Goal: Information Seeking & Learning: Learn about a topic

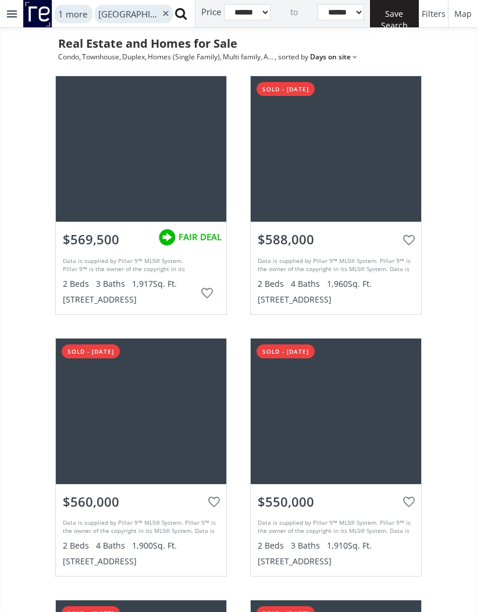
click at [13, 16] on div at bounding box center [11, 13] width 23 height 27
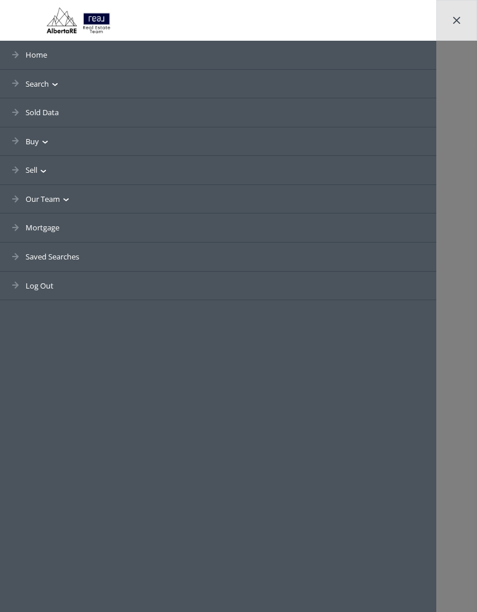
click at [67, 255] on link "Saved Searches" at bounding box center [218, 257] width 436 height 29
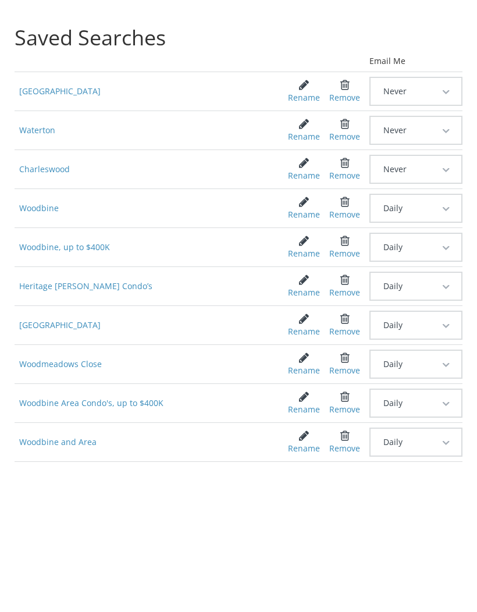
click at [49, 137] on span "Waterton" at bounding box center [143, 130] width 256 height 21
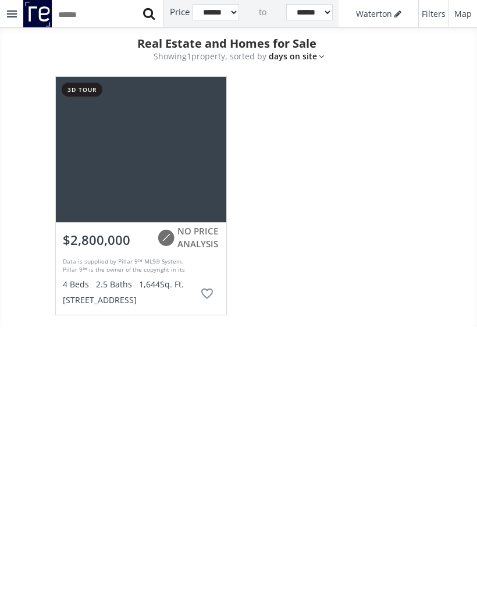
click at [161, 169] on div at bounding box center [141, 149] width 170 height 145
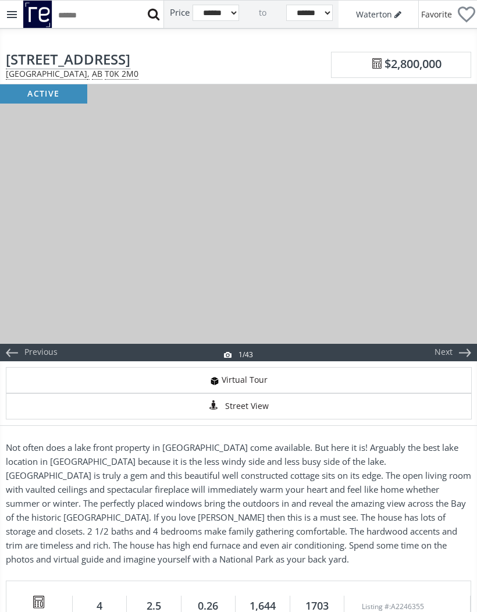
click at [454, 353] on div "Next" at bounding box center [443, 352] width 56 height 17
click at [446, 353] on div "Next" at bounding box center [443, 352] width 56 height 17
click at [449, 354] on div "Next" at bounding box center [443, 352] width 56 height 17
click at [453, 354] on div "Next" at bounding box center [443, 352] width 56 height 17
click at [454, 350] on div "Next" at bounding box center [443, 352] width 56 height 17
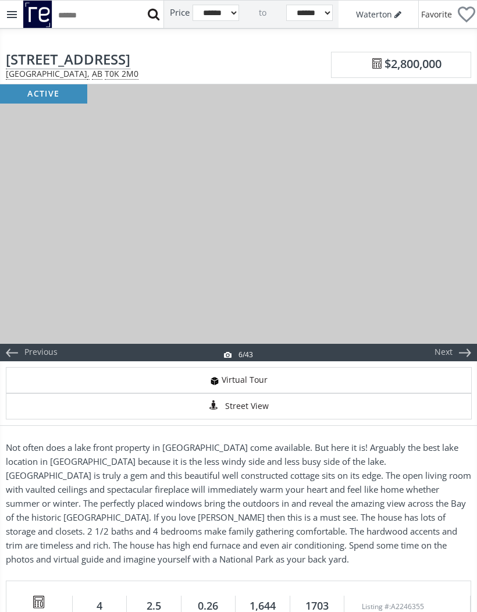
click at [457, 348] on div "Next" at bounding box center [443, 352] width 56 height 17
click at [458, 345] on div "Next" at bounding box center [443, 352] width 56 height 17
click at [458, 351] on div "Next" at bounding box center [443, 352] width 56 height 17
click at [457, 352] on div "Next" at bounding box center [443, 352] width 56 height 17
click at [450, 357] on div "Next" at bounding box center [443, 352] width 56 height 17
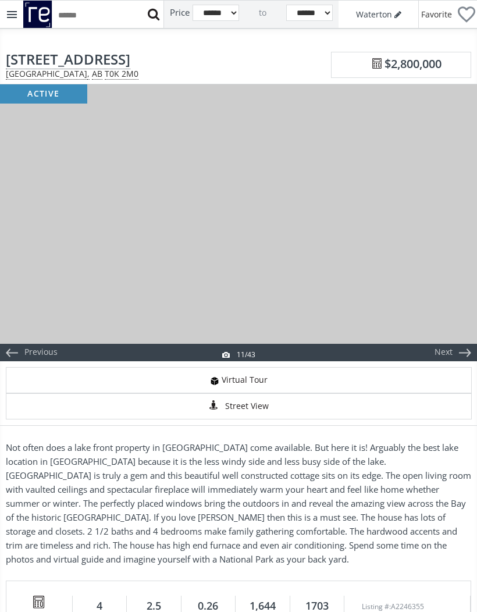
click at [447, 352] on div "Next" at bounding box center [443, 352] width 56 height 17
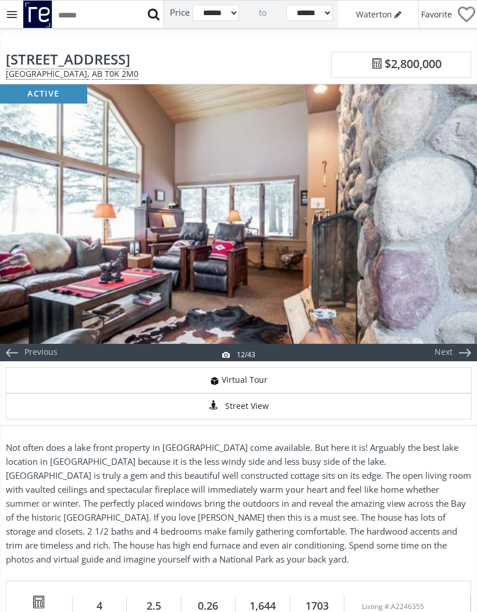
click at [448, 351] on div "Next" at bounding box center [443, 352] width 56 height 17
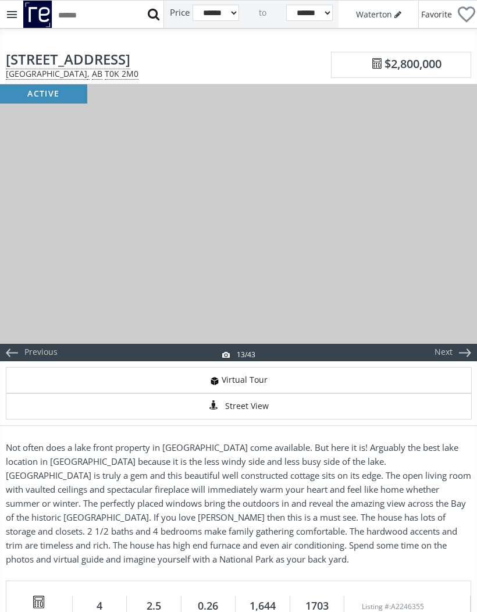
click at [451, 354] on div "Next" at bounding box center [443, 352] width 56 height 17
click at [446, 353] on div "Next" at bounding box center [443, 352] width 56 height 17
click at [448, 353] on div "Next" at bounding box center [443, 352] width 56 height 17
click at [448, 354] on div "Next" at bounding box center [443, 352] width 56 height 17
click at [458, 357] on div "Next" at bounding box center [443, 352] width 56 height 17
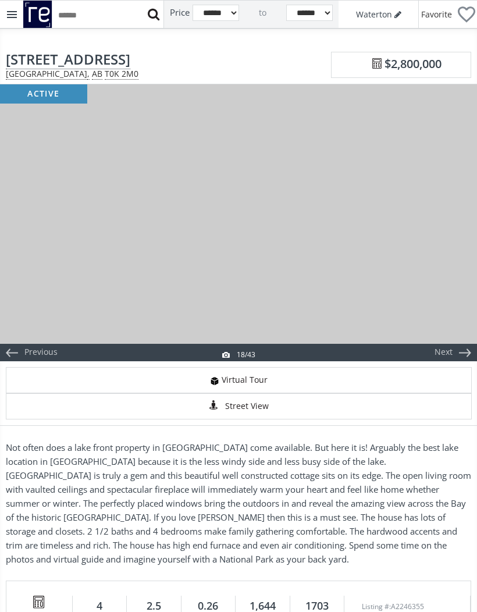
click at [454, 360] on div "Next" at bounding box center [443, 352] width 56 height 17
click at [454, 359] on div "Next" at bounding box center [443, 352] width 56 height 17
click at [454, 360] on div "Next" at bounding box center [443, 352] width 56 height 17
click at [451, 356] on div "Next" at bounding box center [443, 352] width 56 height 17
click at [451, 351] on div "Next" at bounding box center [443, 352] width 56 height 17
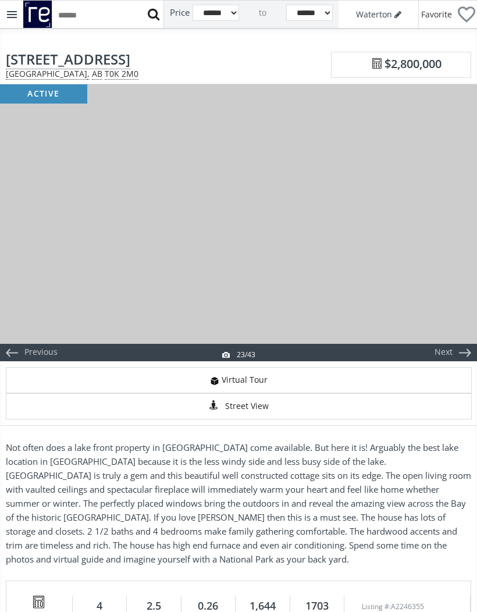
click at [450, 357] on div "Next" at bounding box center [443, 352] width 56 height 17
click at [451, 351] on div "Next" at bounding box center [443, 352] width 56 height 17
click at [455, 357] on div "Next" at bounding box center [443, 352] width 56 height 17
click at [455, 356] on div "Next" at bounding box center [443, 352] width 56 height 17
click at [450, 354] on div "Next" at bounding box center [443, 352] width 56 height 17
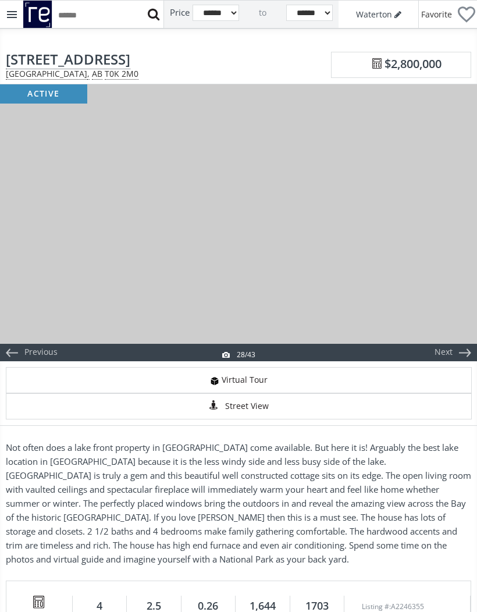
click at [454, 353] on div "Next" at bounding box center [443, 352] width 56 height 17
click at [451, 351] on div "Next" at bounding box center [443, 352] width 56 height 17
click at [451, 357] on div "Next" at bounding box center [443, 352] width 56 height 17
click at [452, 355] on div "Next" at bounding box center [443, 352] width 56 height 17
click at [451, 350] on div "Next" at bounding box center [443, 352] width 56 height 17
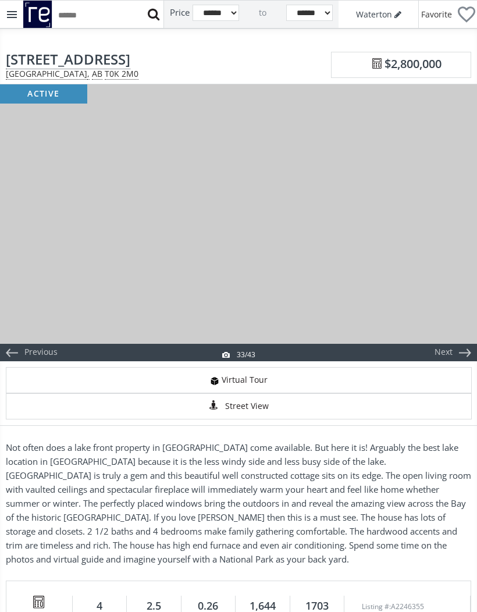
click at [450, 355] on div "Next" at bounding box center [443, 352] width 56 height 17
click at [451, 351] on div "Next" at bounding box center [443, 352] width 56 height 17
click at [452, 355] on div "Next" at bounding box center [443, 352] width 56 height 17
click at [457, 355] on div "Next" at bounding box center [443, 352] width 56 height 17
click at [455, 355] on div "Next" at bounding box center [443, 352] width 56 height 17
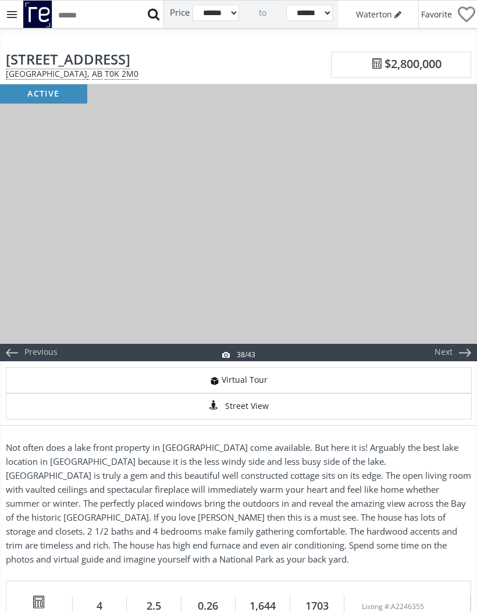
click at [455, 353] on div "Next" at bounding box center [443, 352] width 56 height 17
click at [451, 359] on div "Next" at bounding box center [443, 352] width 56 height 17
click at [451, 353] on div "Next" at bounding box center [443, 352] width 56 height 17
click at [452, 352] on div "Next" at bounding box center [443, 352] width 56 height 17
click at [460, 347] on div "Next" at bounding box center [443, 352] width 56 height 17
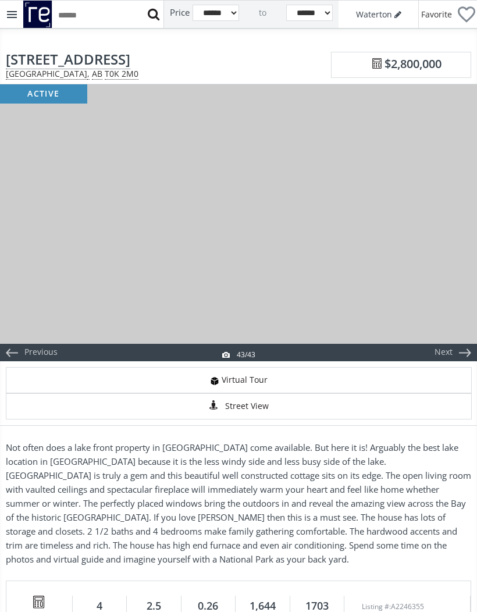
click at [254, 407] on span "Street View" at bounding box center [247, 406] width 44 height 13
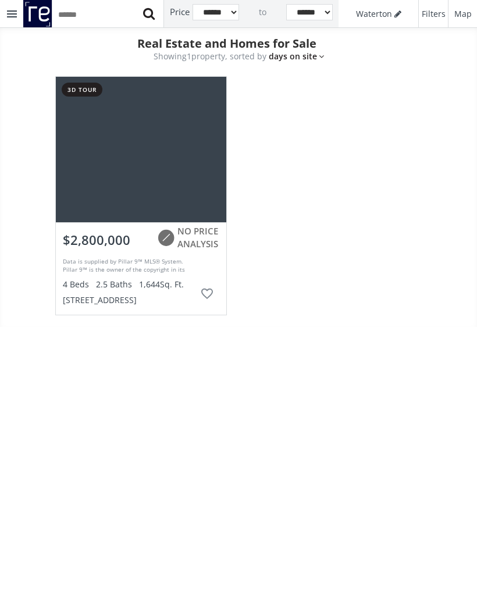
click at [152, 151] on div at bounding box center [141, 149] width 170 height 145
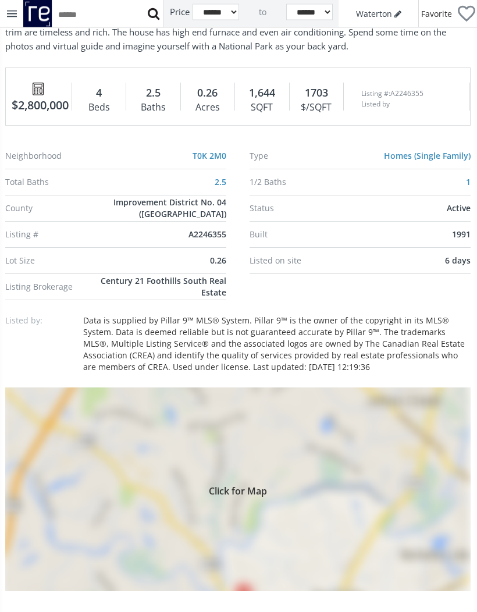
scroll to position [531, 1]
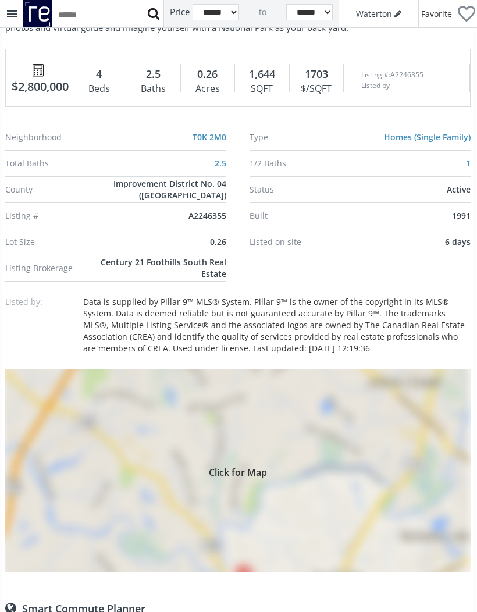
click at [257, 473] on span "Click for Map" at bounding box center [237, 470] width 465 height 9
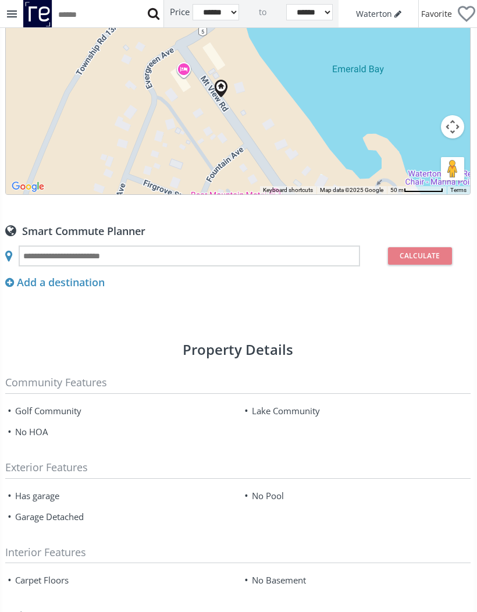
scroll to position [920, 1]
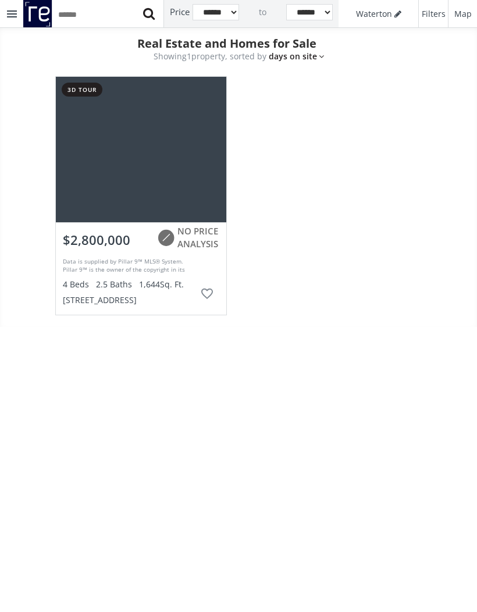
click at [16, 8] on div at bounding box center [11, 13] width 23 height 27
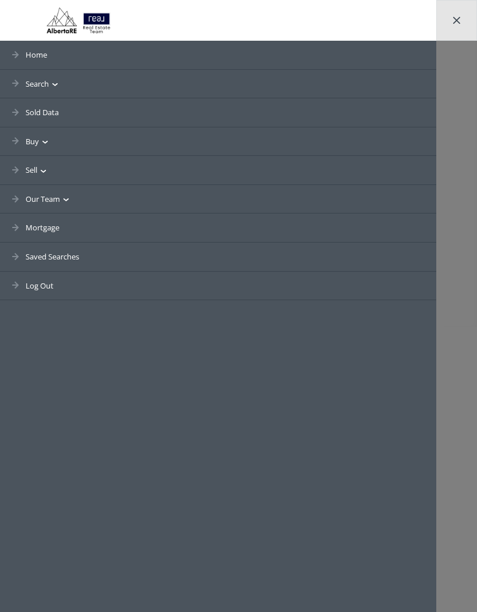
click at [63, 256] on link "Saved Searches" at bounding box center [218, 257] width 436 height 29
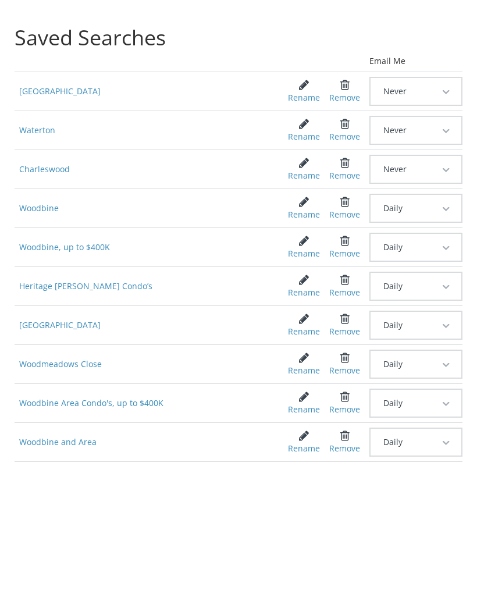
click at [45, 177] on span "Charleswood" at bounding box center [143, 169] width 256 height 21
select select "******"
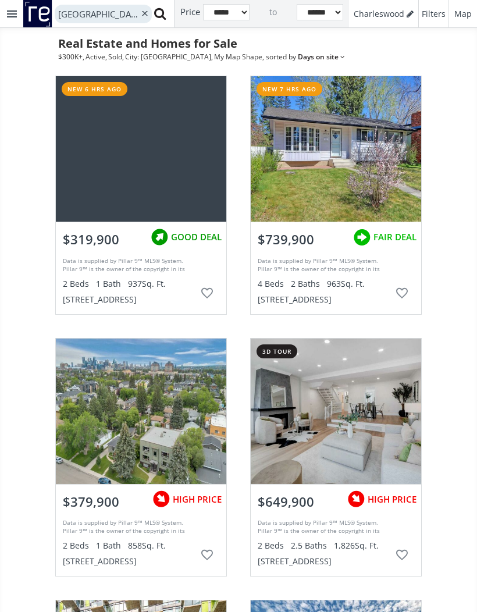
click at [462, 8] on link "Map" at bounding box center [462, 14] width 29 height 28
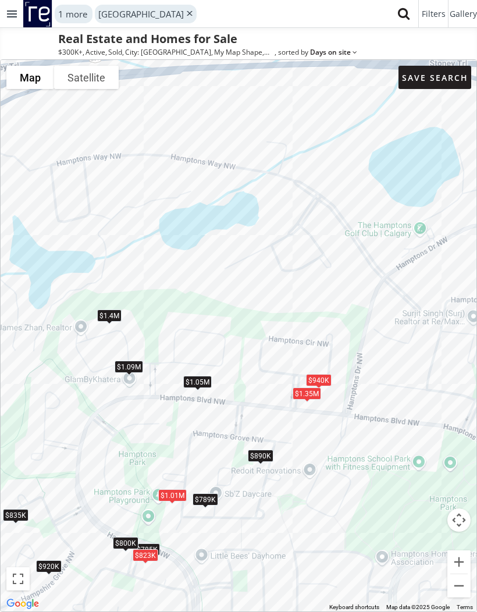
click at [439, 15] on span "Filters" at bounding box center [434, 14] width 24 height 12
select select "******"
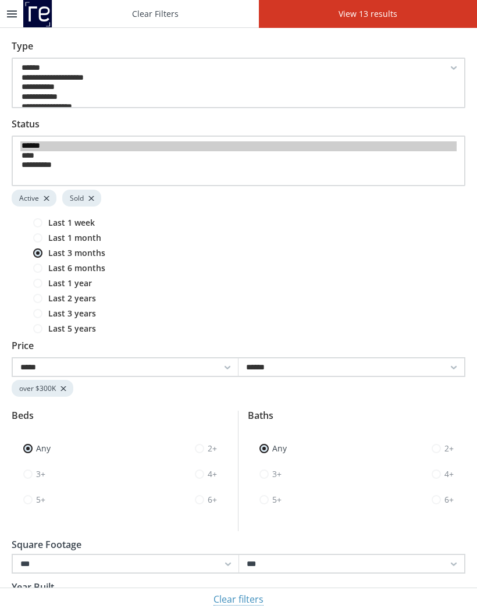
click at [41, 309] on span at bounding box center [37, 313] width 9 height 9
click at [452, 136] on select "**********" at bounding box center [239, 161] width 454 height 51
select select "******"
click at [369, 17] on link "View 237 results" at bounding box center [367, 14] width 221 height 28
